Goal: Information Seeking & Learning: Learn about a topic

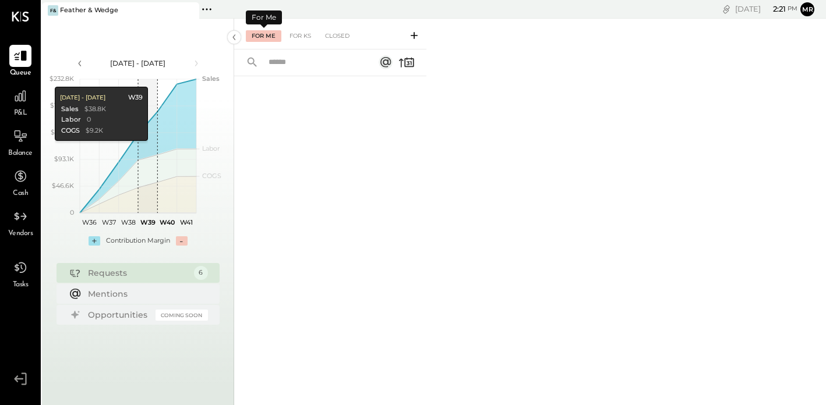
click at [271, 34] on div "For Me" at bounding box center [264, 36] width 36 height 12
click at [293, 39] on div "For KS" at bounding box center [300, 36] width 33 height 12
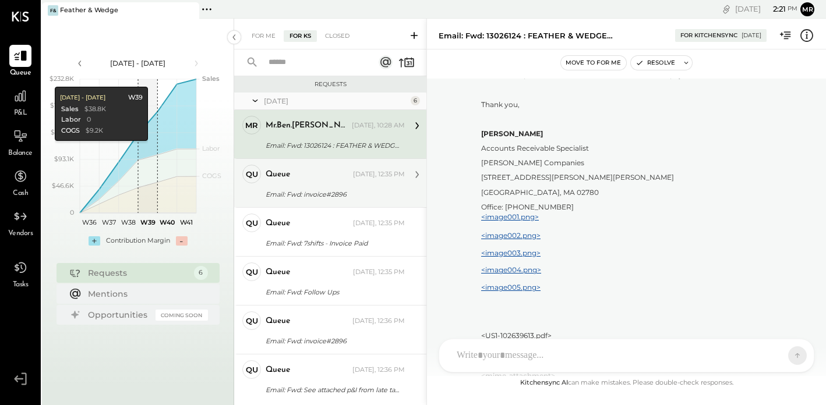
click at [337, 186] on div "queue [DATE], 12:35 PM Email: Fwd: invoice#2896 ---------- Forwarded message --…" at bounding box center [335, 183] width 139 height 37
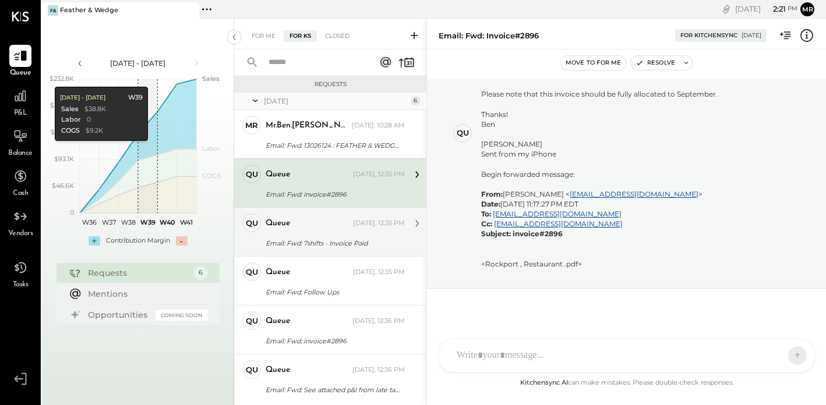
click at [331, 230] on div "queue [DATE], 12:35 PM" at bounding box center [335, 223] width 139 height 16
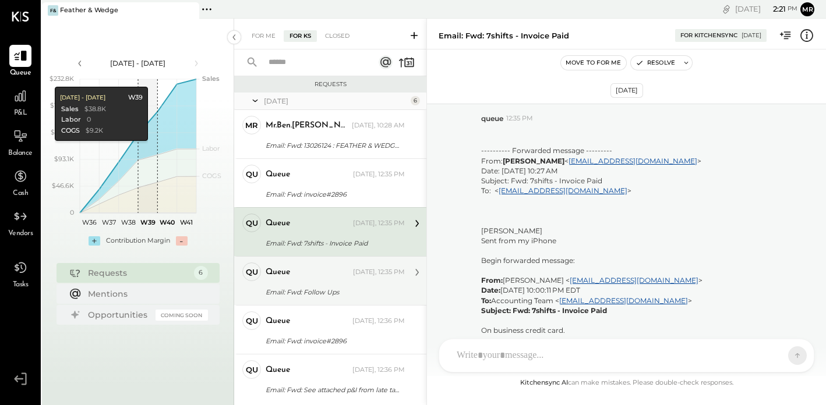
click at [316, 265] on div "queue [DATE], 12:35 PM" at bounding box center [335, 272] width 139 height 16
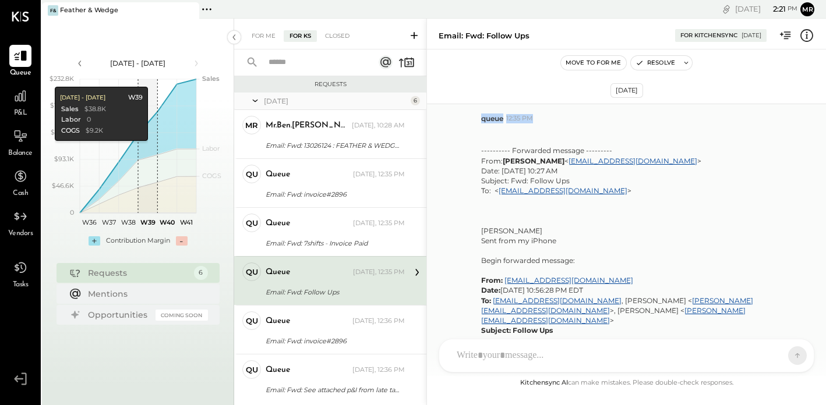
drag, startPoint x: 481, startPoint y: 119, endPoint x: 558, endPoint y: 121, distance: 76.9
click at [558, 121] on div "queue 12:35 PM" at bounding box center [648, 119] width 335 height 10
click at [15, 90] on icon at bounding box center [20, 96] width 15 height 15
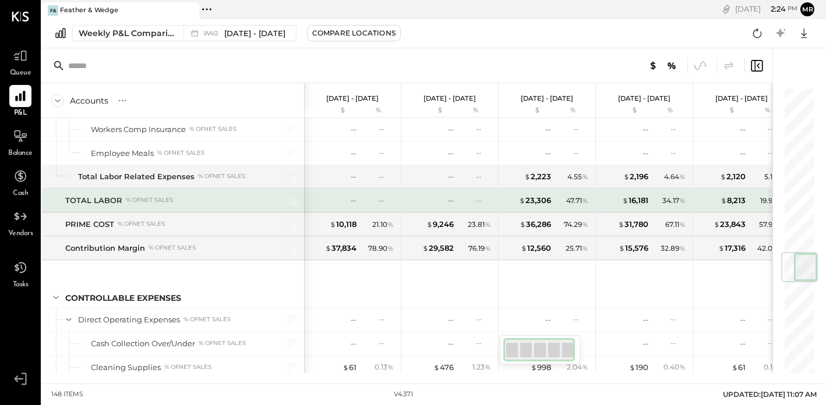
scroll to position [1408, 0]
